Goal: Transaction & Acquisition: Purchase product/service

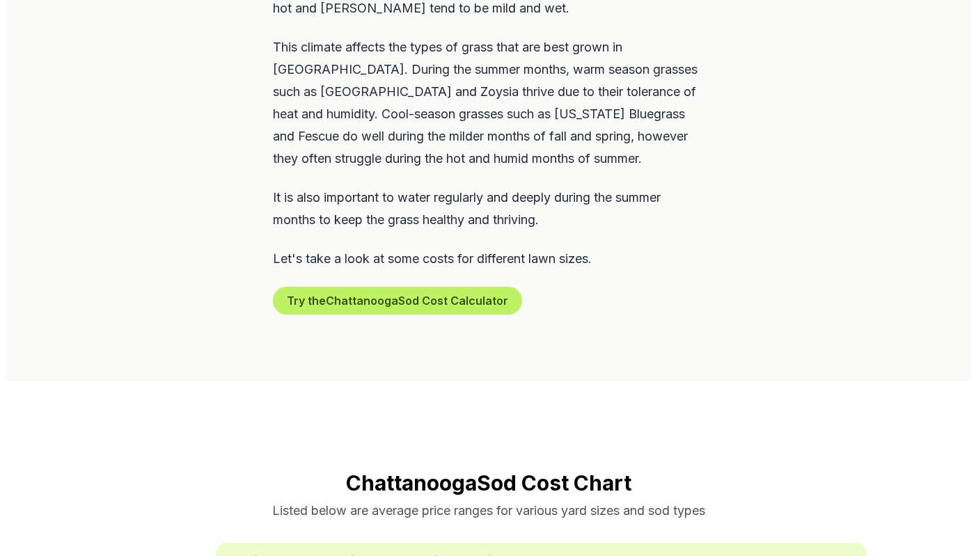
scroll to position [831, 0]
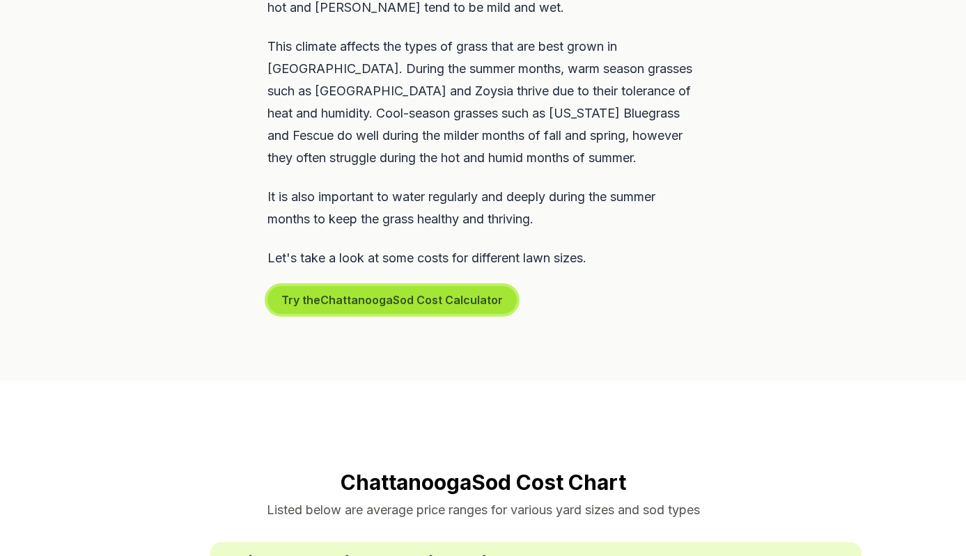
click at [411, 286] on button "Try the Chattanooga Sod Cost Calculator" at bounding box center [391, 300] width 249 height 28
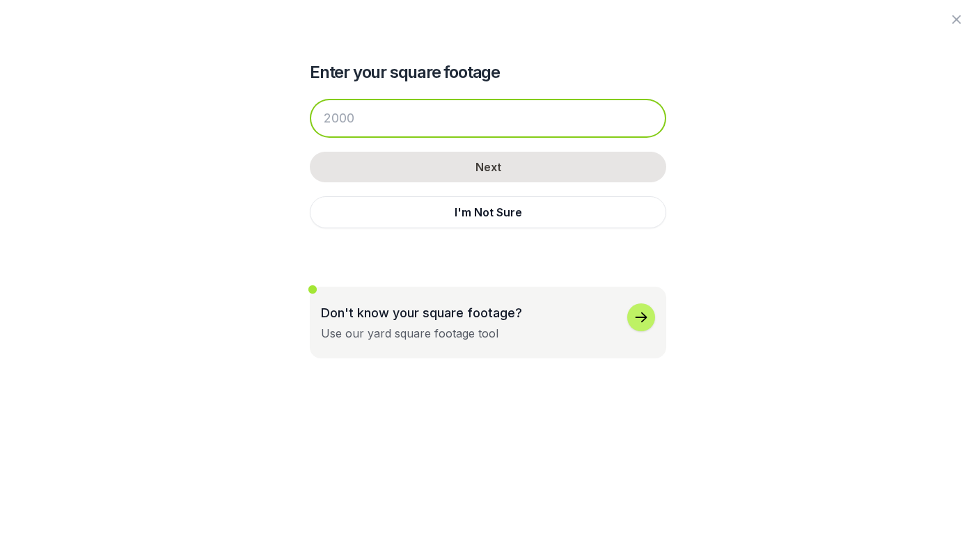
drag, startPoint x: 359, startPoint y: 120, endPoint x: 318, endPoint y: 116, distance: 42.0
click at [318, 116] on input "number" at bounding box center [488, 118] width 357 height 39
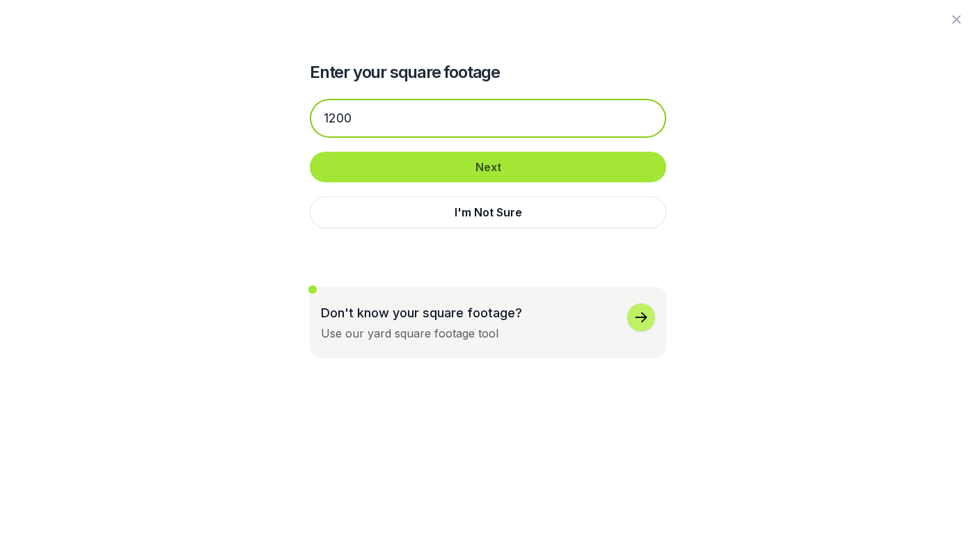
type input "1200"
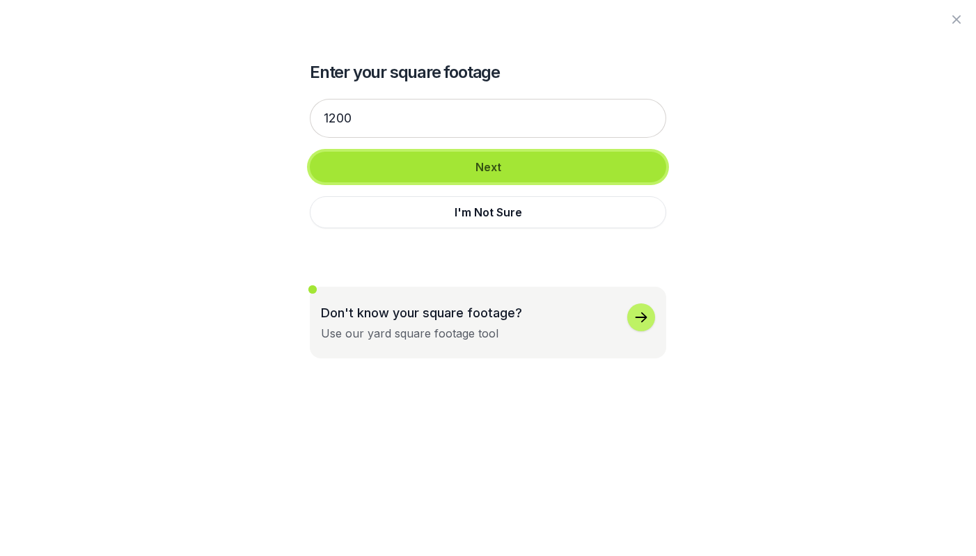
click at [494, 171] on button "Next" at bounding box center [488, 167] width 357 height 31
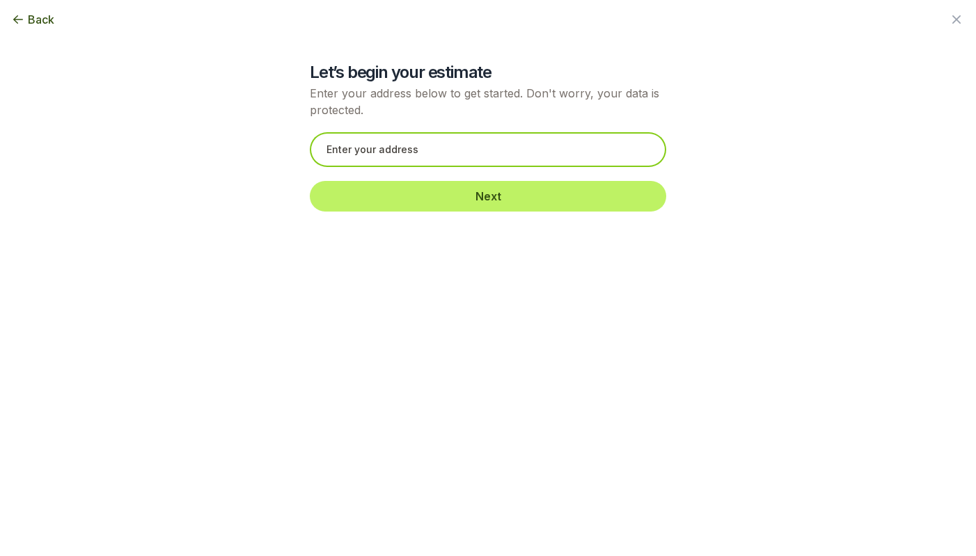
click at [413, 150] on input "text" at bounding box center [488, 149] width 357 height 35
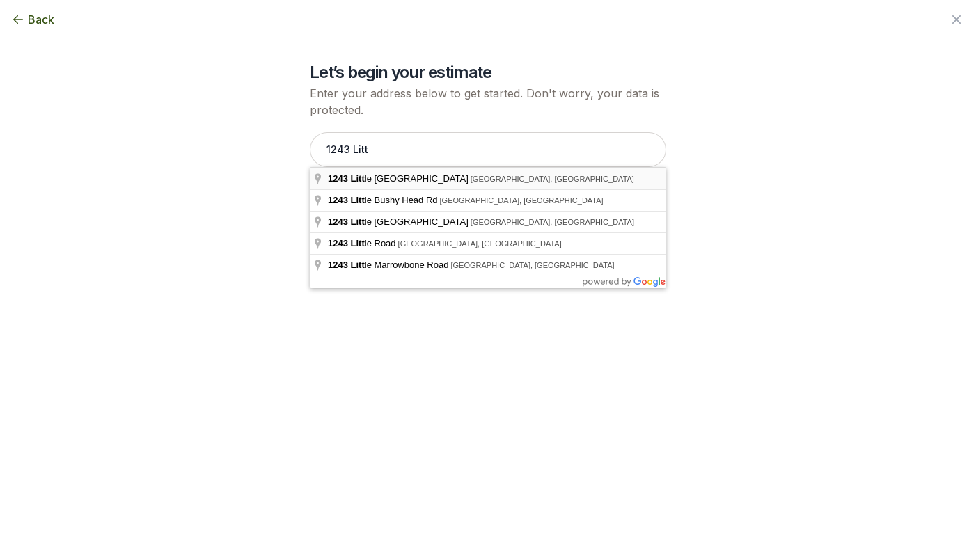
type input "[GEOGRAPHIC_DATA], [GEOGRAPHIC_DATA]"
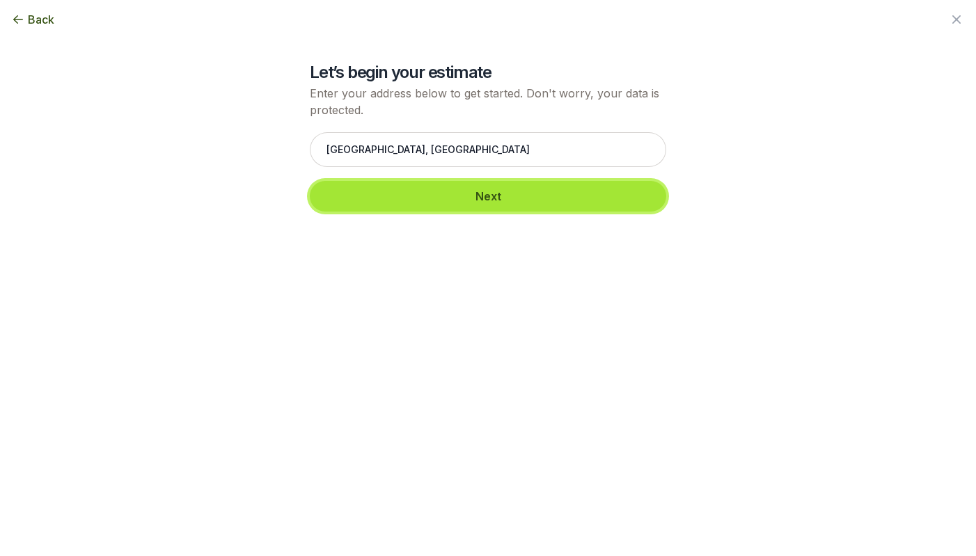
click at [480, 203] on button "Next" at bounding box center [488, 196] width 357 height 31
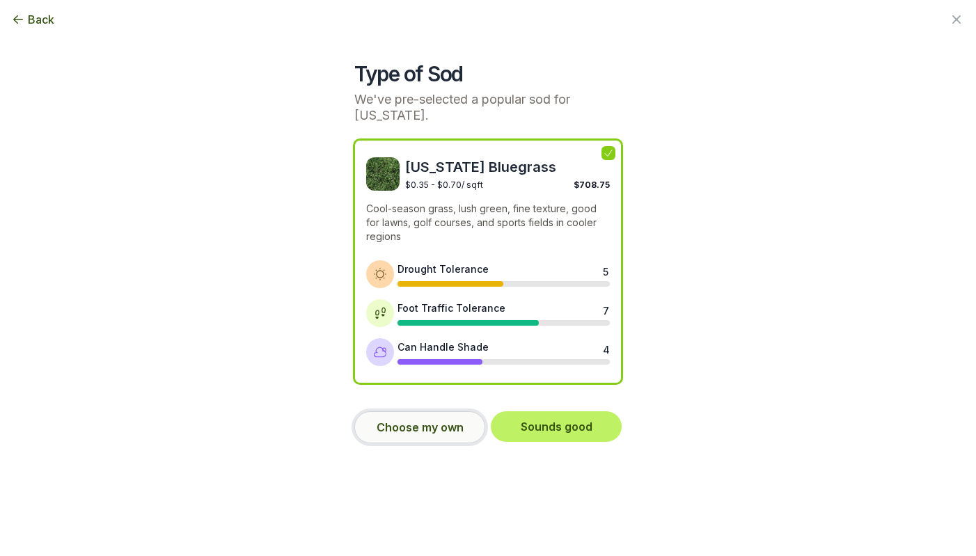
click at [432, 426] on button "Choose my own" at bounding box center [419, 428] width 131 height 32
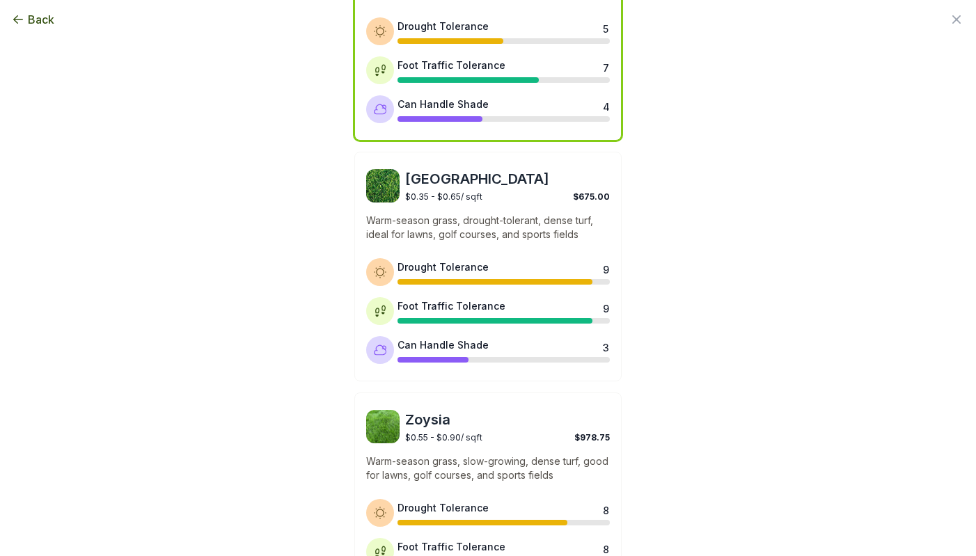
scroll to position [234, 0]
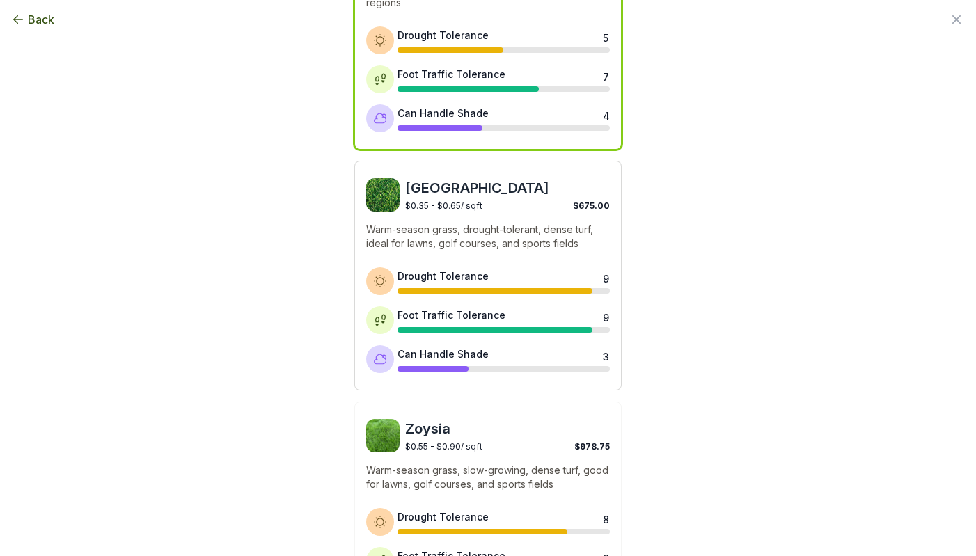
click at [399, 204] on div "Bermuda $0.35 - $0.65 / sqft $675.00" at bounding box center [488, 194] width 244 height 33
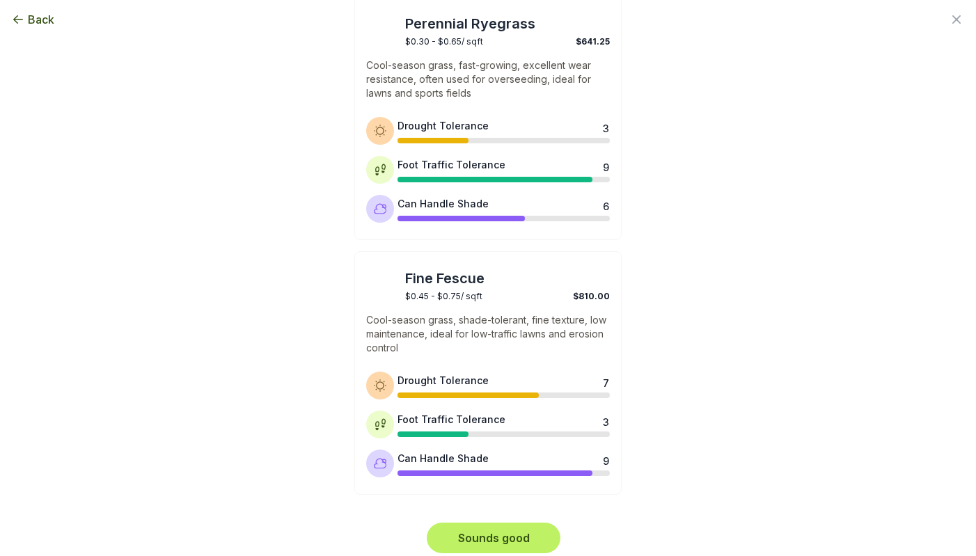
scroll to position [1144, 0]
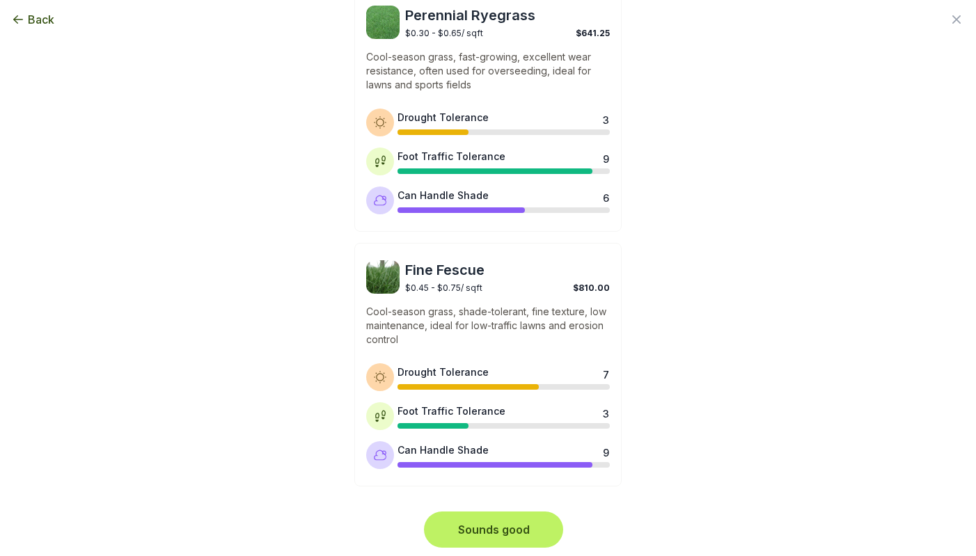
click at [507, 528] on button "Sounds good" at bounding box center [494, 530] width 134 height 31
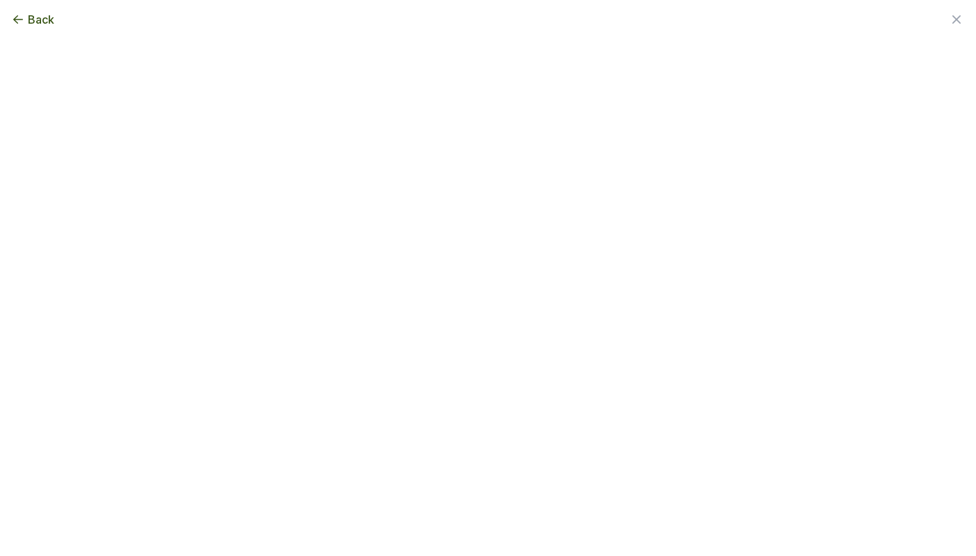
scroll to position [0, 0]
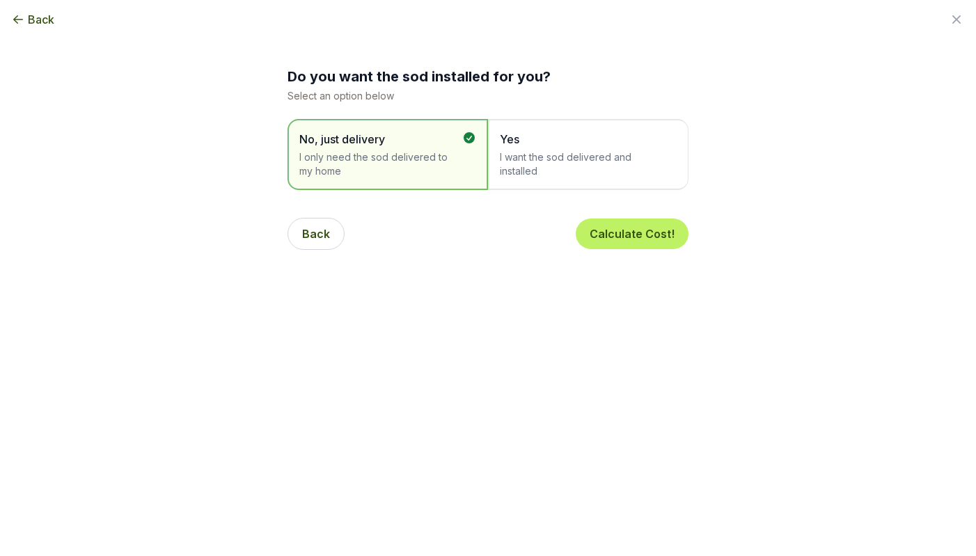
click at [517, 148] on span "Yes I want the sod delivered and installed" at bounding box center [581, 154] width 163 height 47
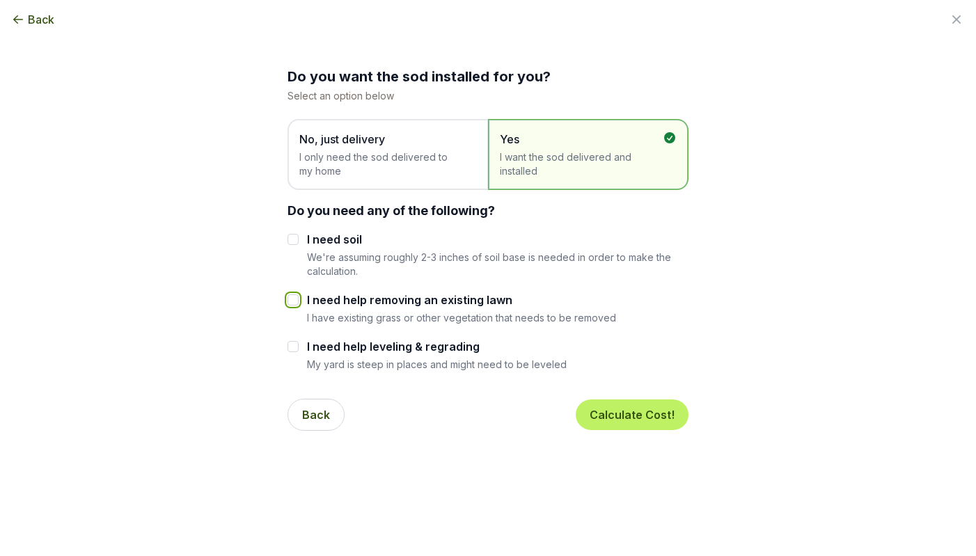
click at [291, 301] on input "I need help removing an existing lawn" at bounding box center [293, 300] width 11 height 11
checkbox input "true"
click at [643, 416] on button "Calculate Cost!" at bounding box center [632, 415] width 113 height 31
